Goal: Transaction & Acquisition: Purchase product/service

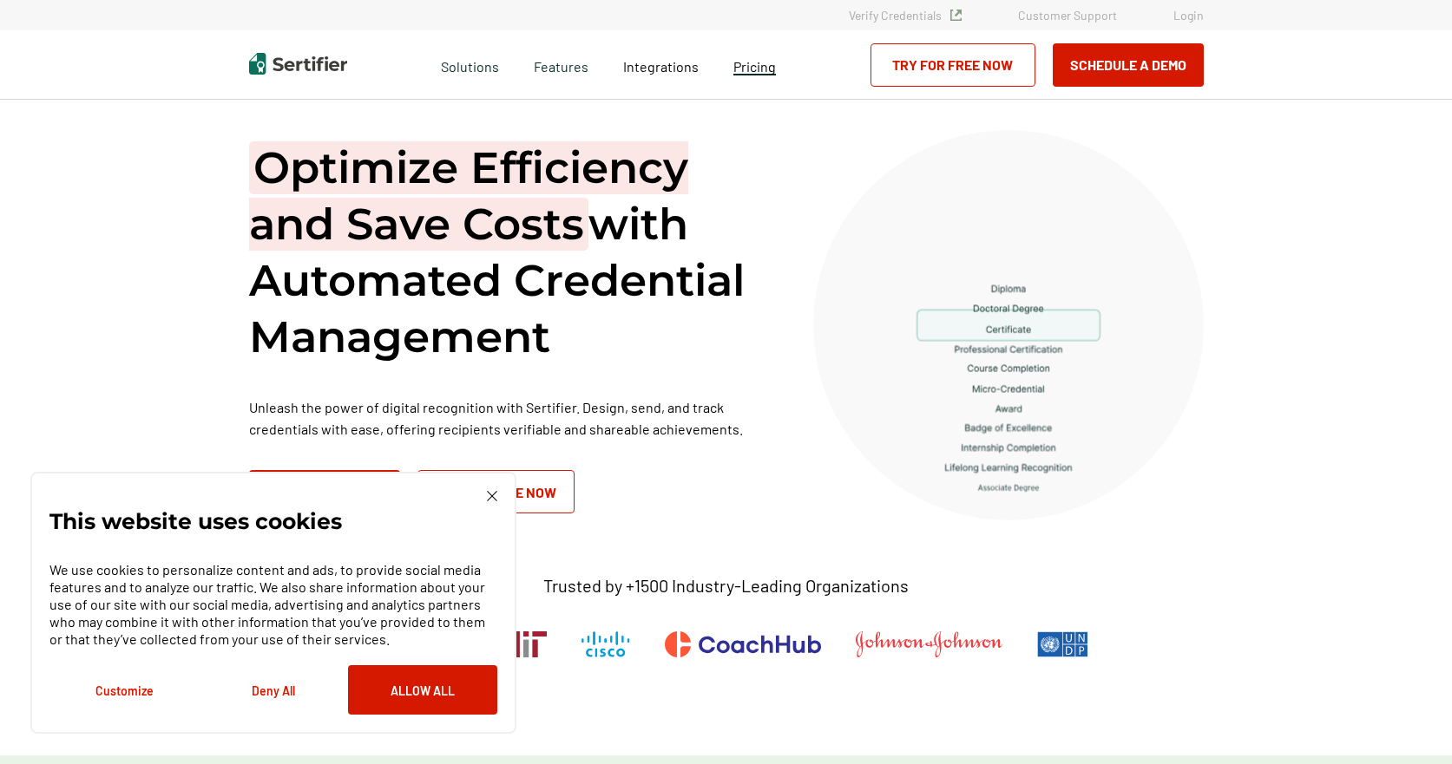
click at [742, 68] on span "Pricing" at bounding box center [754, 66] width 43 height 16
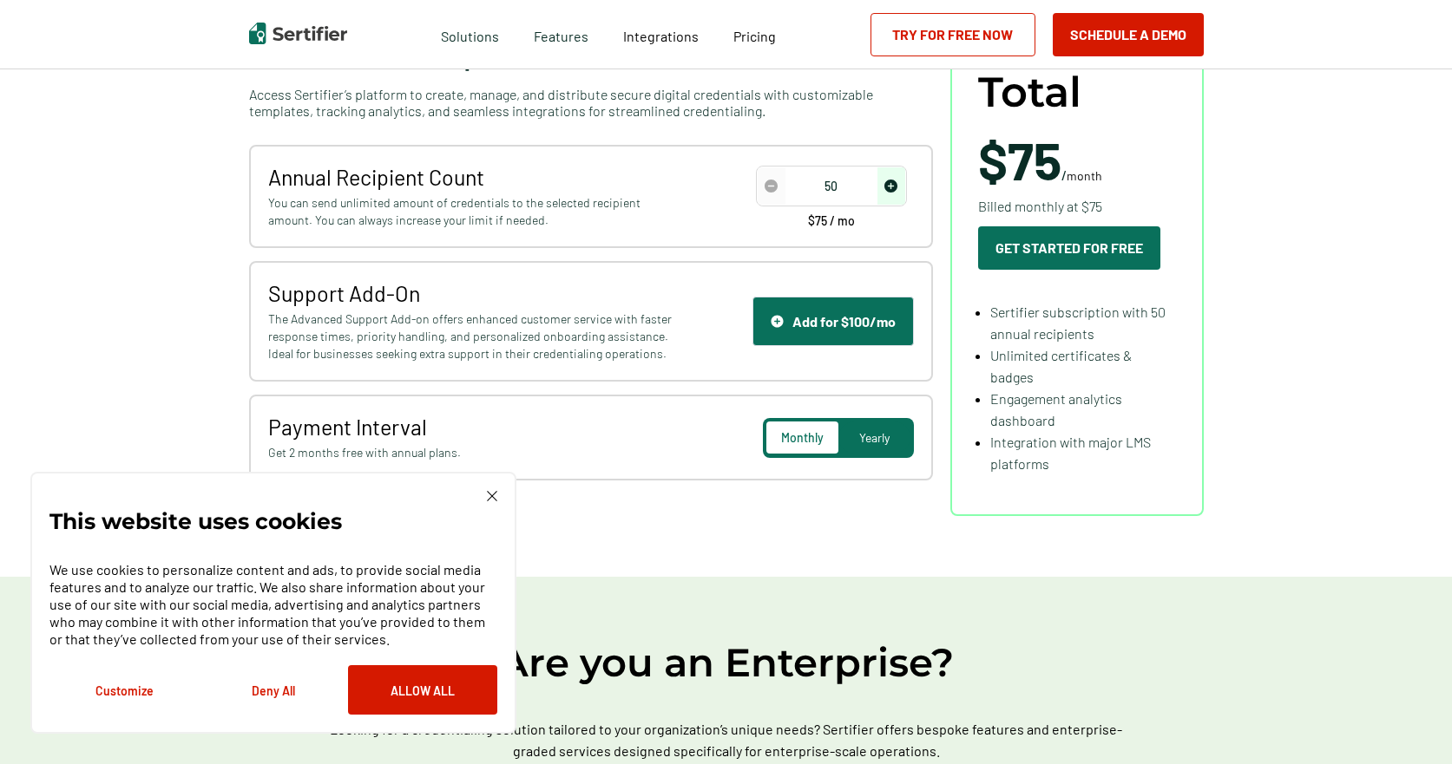
scroll to position [260, 0]
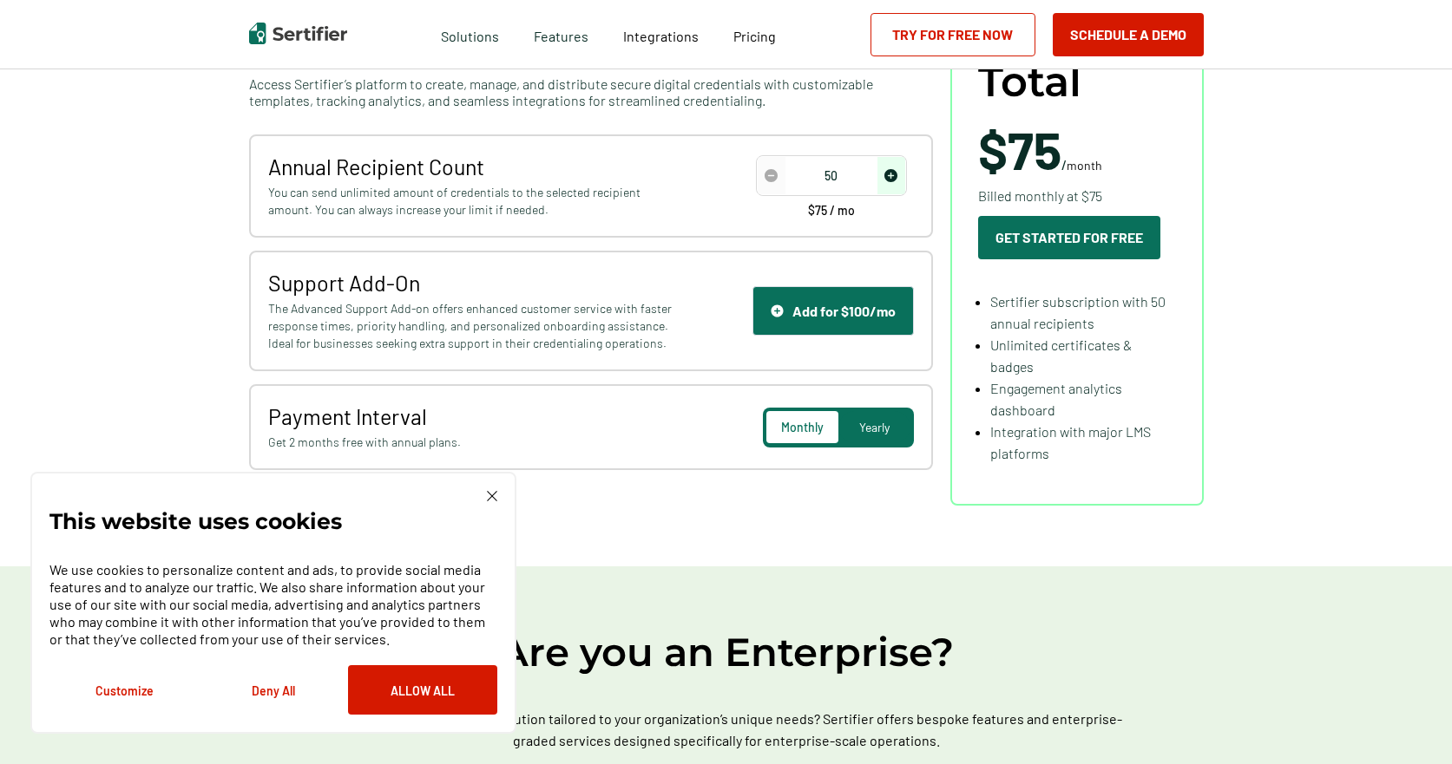
click at [837, 175] on input "50" at bounding box center [830, 176] width 147 height 26
drag, startPoint x: 847, startPoint y: 174, endPoint x: 796, endPoint y: 173, distance: 50.4
click at [796, 173] on input "50" at bounding box center [830, 176] width 147 height 26
click at [745, 161] on div "Annual Recipient Count You can send unlimited amount of credentials to the sele…" at bounding box center [591, 185] width 684 height 103
drag, startPoint x: 816, startPoint y: 171, endPoint x: 852, endPoint y: 170, distance: 36.5
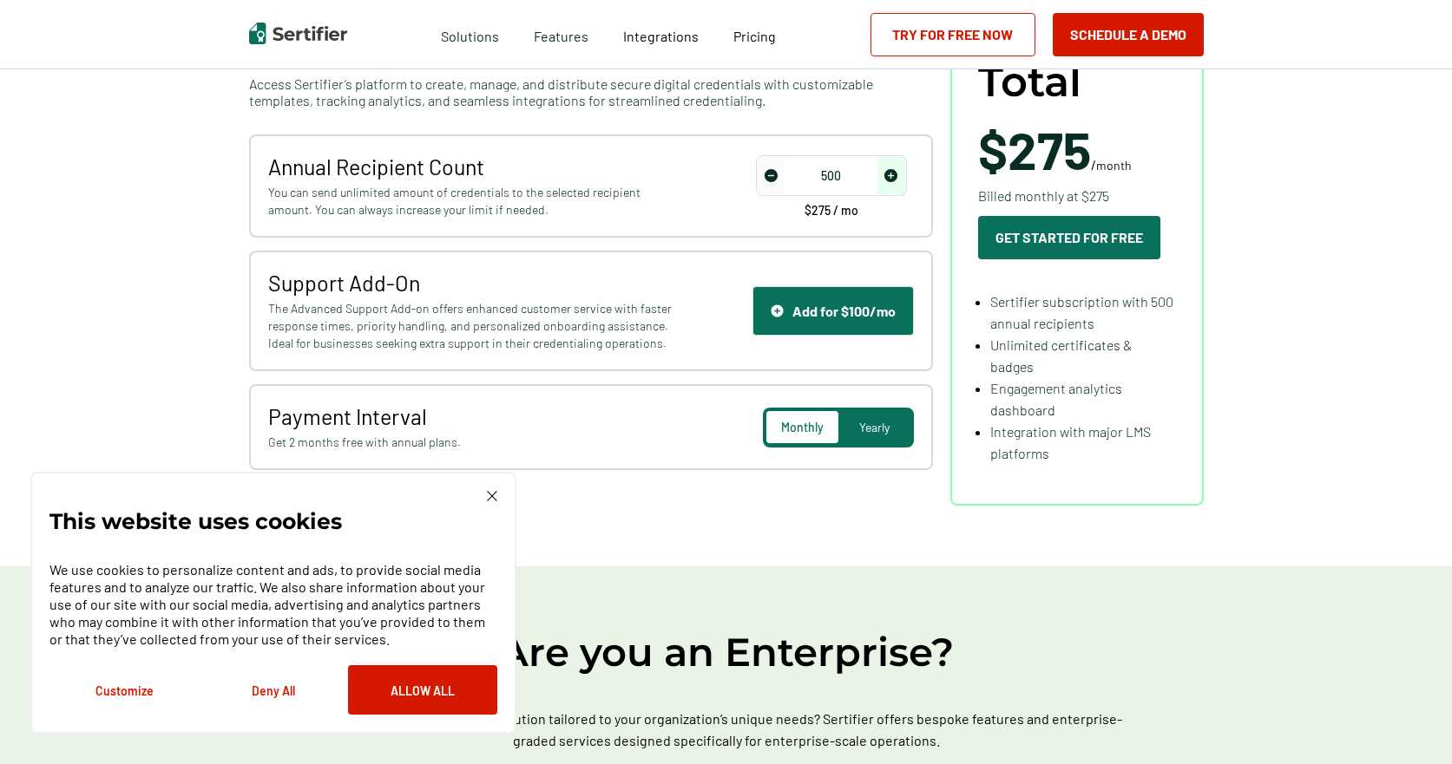
click at [852, 170] on input "500" at bounding box center [830, 176] width 147 height 26
click at [724, 202] on div "Annual Recipient Count You can send unlimited amount of credentials to the sele…" at bounding box center [591, 185] width 684 height 103
drag, startPoint x: 825, startPoint y: 177, endPoint x: 875, endPoint y: 171, distance: 49.8
click at [875, 171] on input "50" at bounding box center [830, 176] width 147 height 26
type input "50"
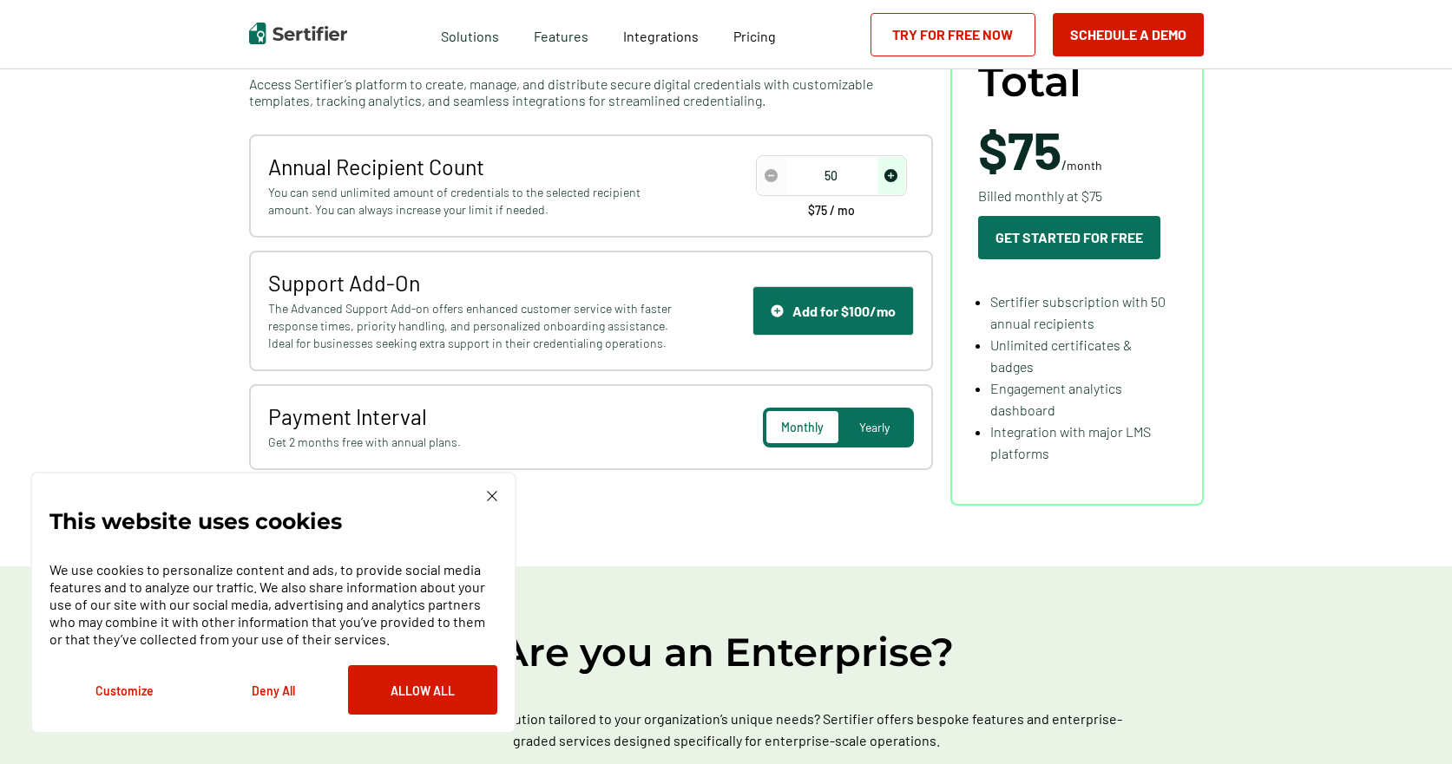
click at [731, 203] on div "Annual Recipient Count You can send unlimited amount of credentials to the sele…" at bounding box center [591, 185] width 684 height 103
click at [749, 203] on div "Annual Recipient Count You can send unlimited amount of credentials to the sele…" at bounding box center [591, 185] width 684 height 103
click at [829, 172] on input "50" at bounding box center [830, 176] width 147 height 26
drag, startPoint x: 829, startPoint y: 172, endPoint x: 839, endPoint y: 172, distance: 10.4
click at [839, 172] on input "50" at bounding box center [830, 176] width 147 height 26
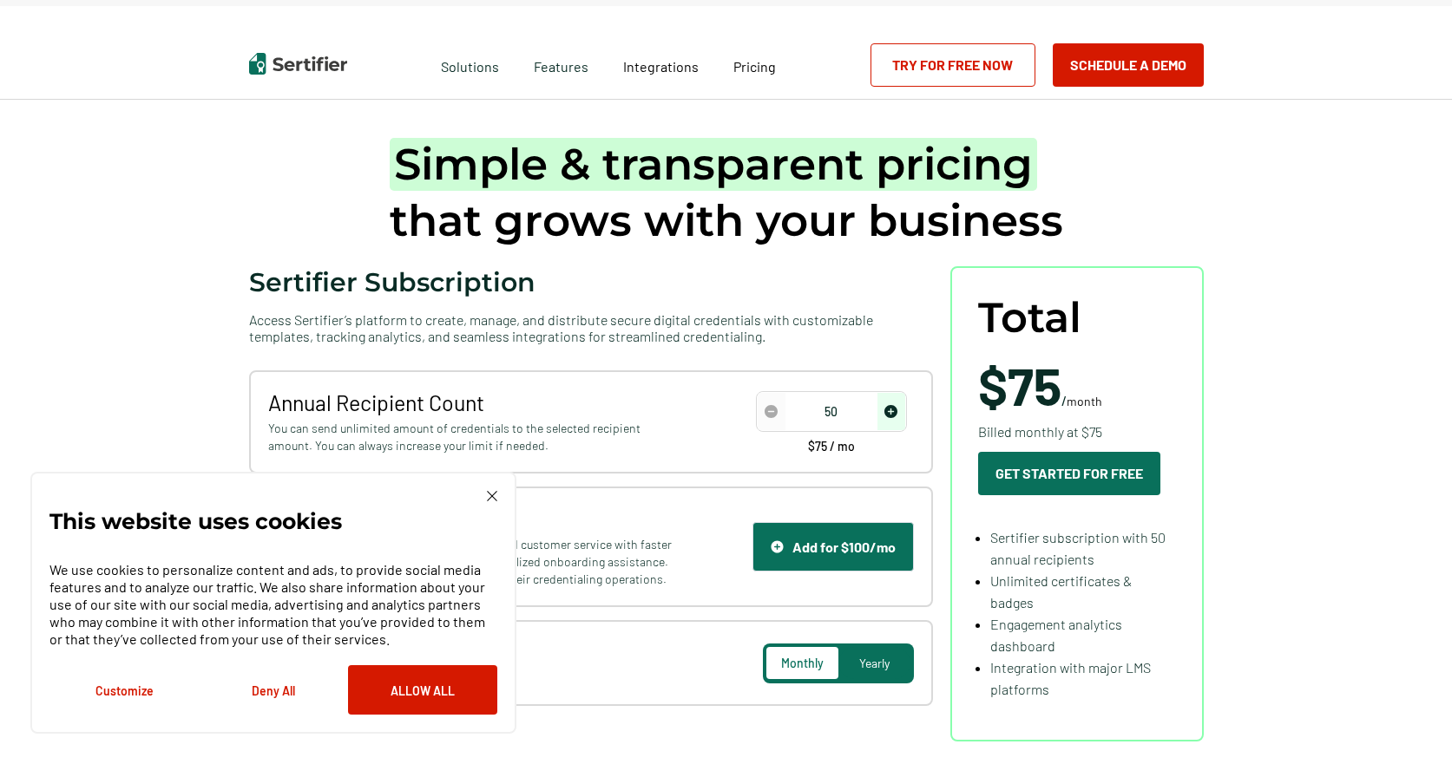
scroll to position [0, 0]
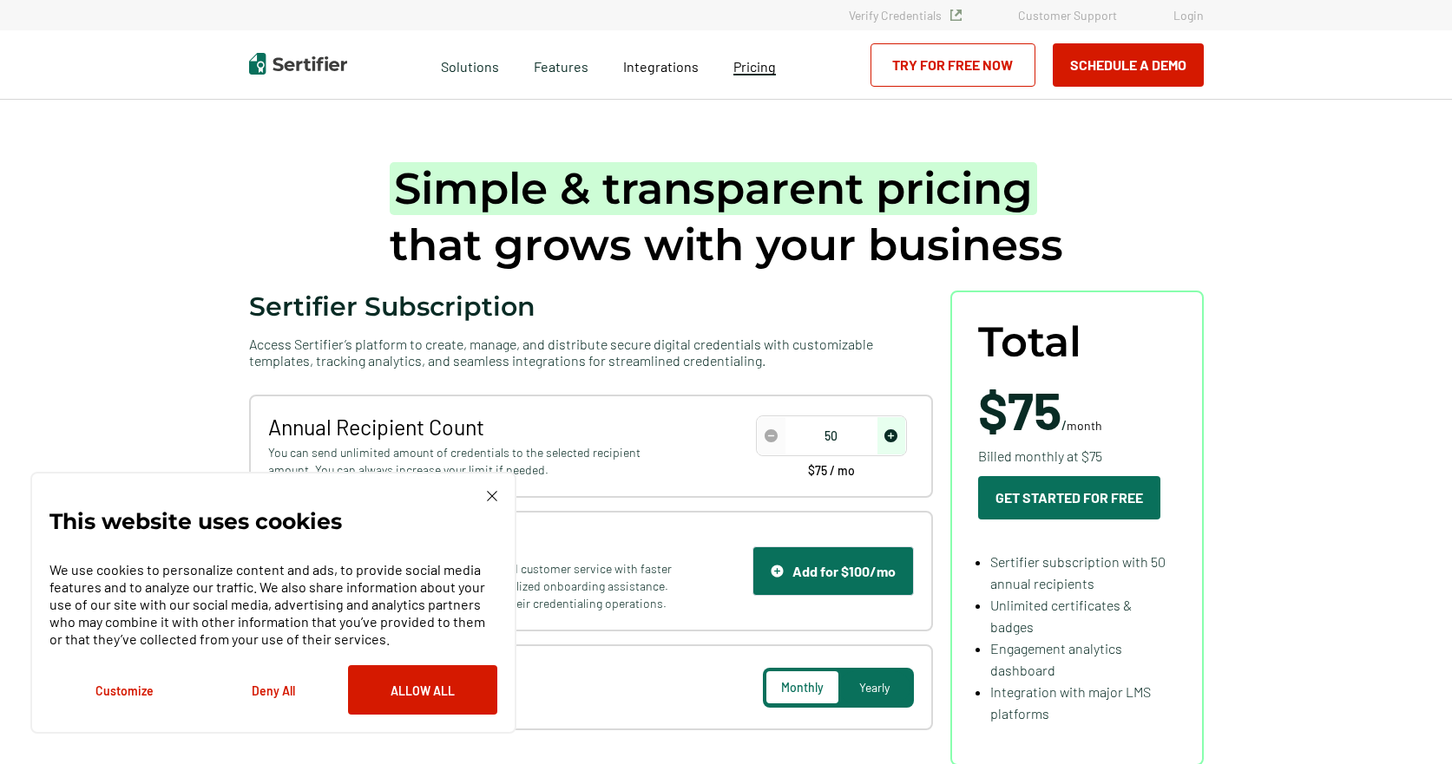
click at [764, 69] on span "Pricing" at bounding box center [754, 66] width 43 height 16
